Goal: Browse casually

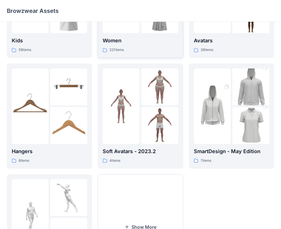
scroll to position [86, 0]
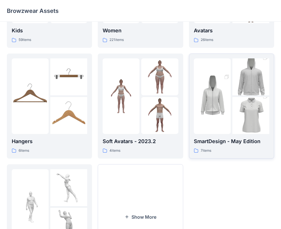
click at [247, 103] on img at bounding box center [250, 115] width 37 height 55
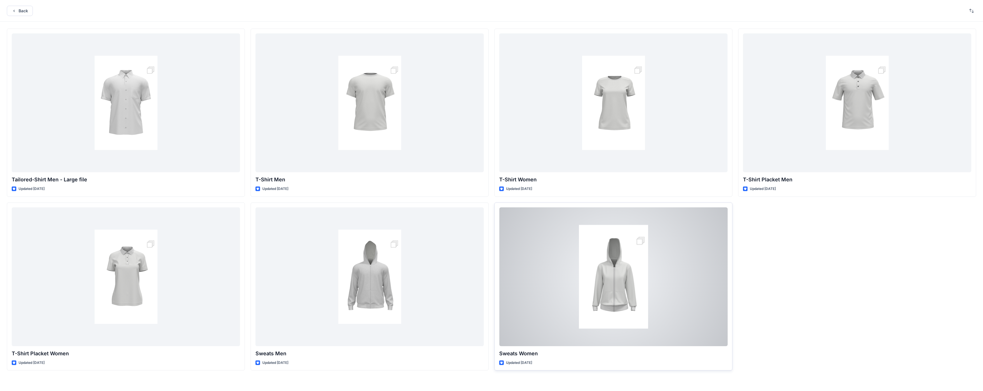
click at [285, 228] on div at bounding box center [613, 276] width 228 height 139
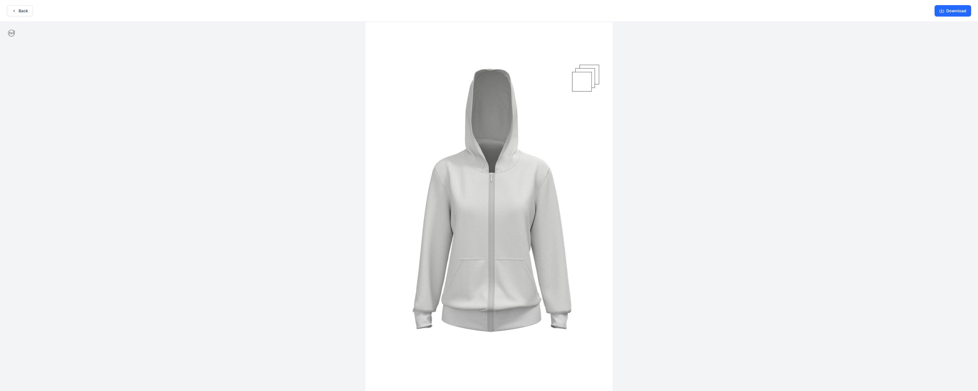
drag, startPoint x: 535, startPoint y: 189, endPoint x: 514, endPoint y: 190, distance: 20.9
drag, startPoint x: 538, startPoint y: 185, endPoint x: 519, endPoint y: 187, distance: 18.7
drag, startPoint x: 535, startPoint y: 186, endPoint x: 511, endPoint y: 189, distance: 24.2
click at [285, 189] on img at bounding box center [488, 207] width 247 height 370
click at [18, 8] on button "Back" at bounding box center [20, 10] width 26 height 11
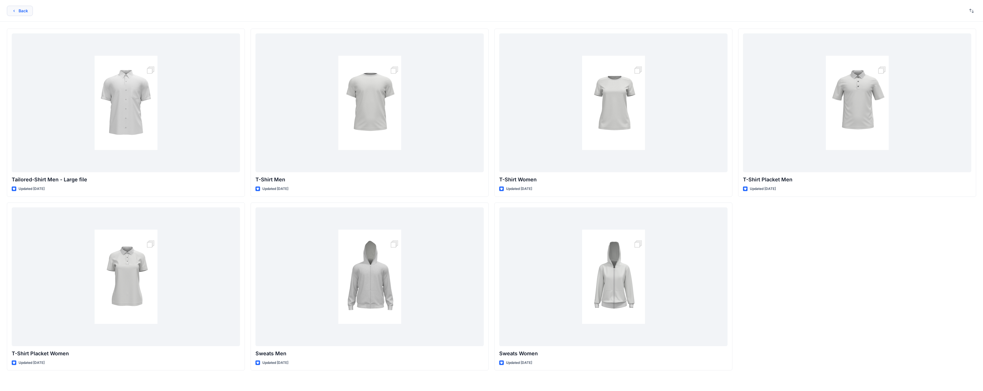
click at [25, 9] on button "Back" at bounding box center [20, 11] width 26 height 10
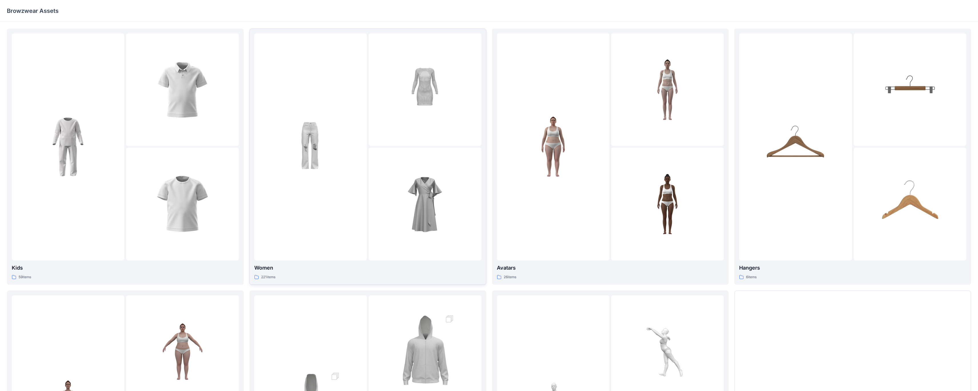
click at [285, 176] on img at bounding box center [310, 146] width 63 height 63
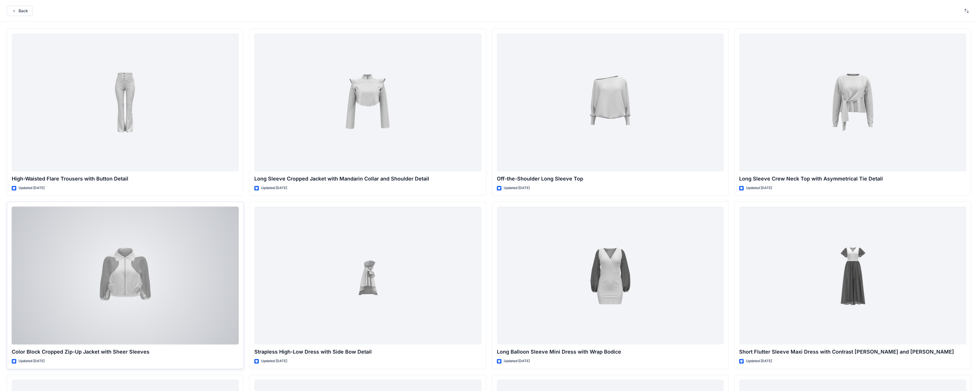
click at [153, 228] on div at bounding box center [125, 276] width 227 height 138
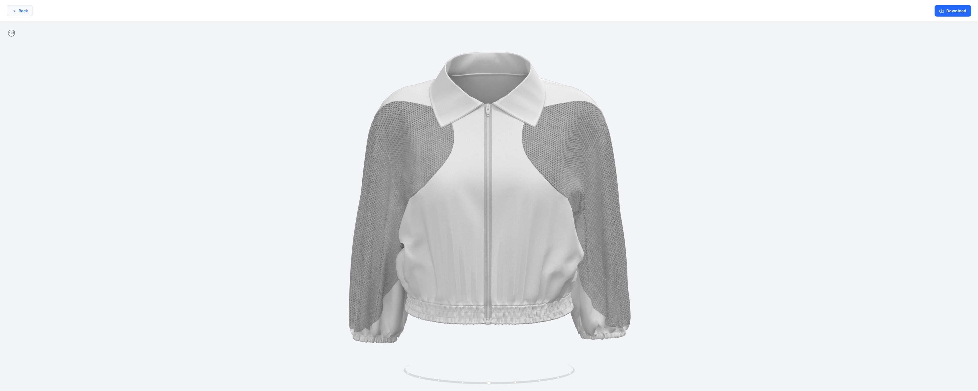
click at [27, 11] on button "Back" at bounding box center [20, 10] width 26 height 11
